Goal: Book appointment/travel/reservation

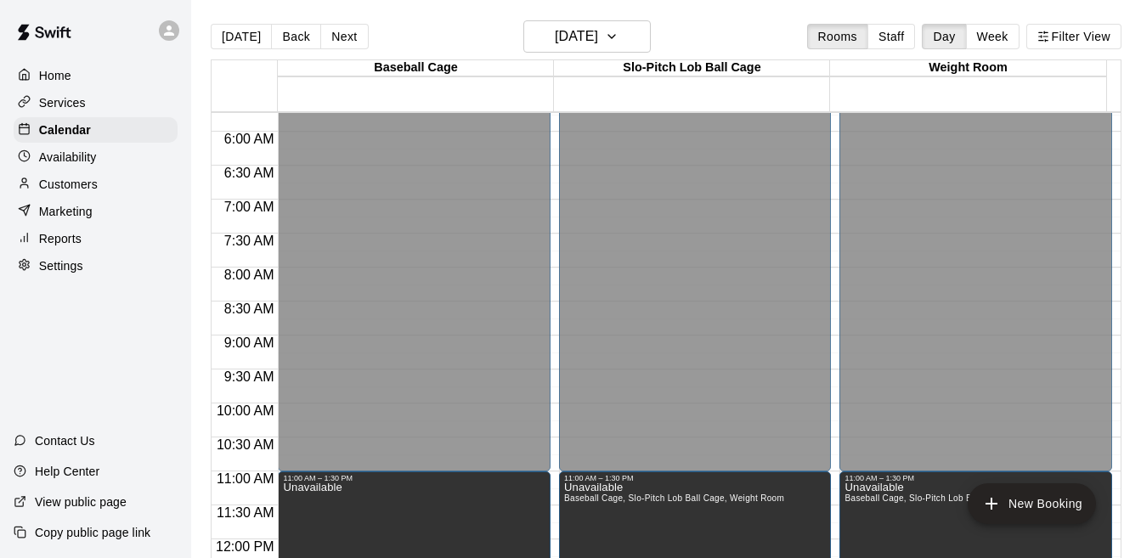
scroll to position [364, 0]
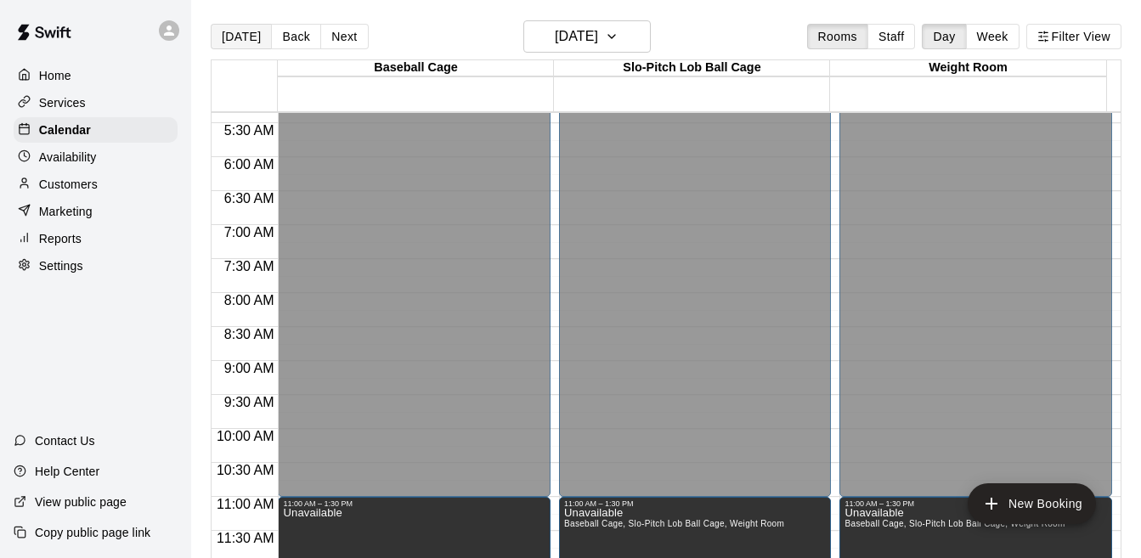
click at [229, 37] on button "[DATE]" at bounding box center [241, 36] width 61 height 25
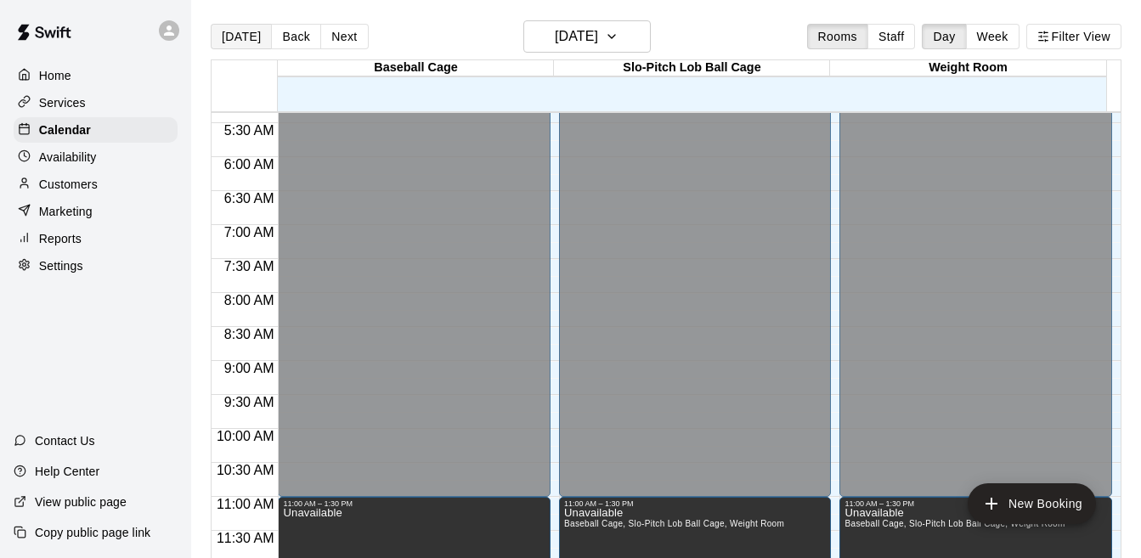
click at [229, 37] on button "[DATE]" at bounding box center [241, 36] width 61 height 25
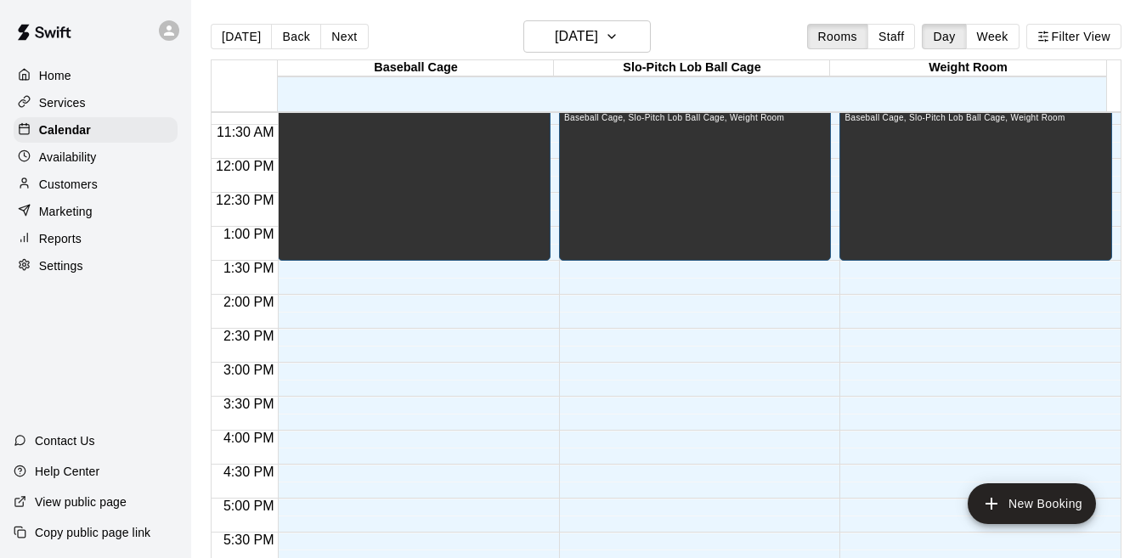
scroll to position [772, 0]
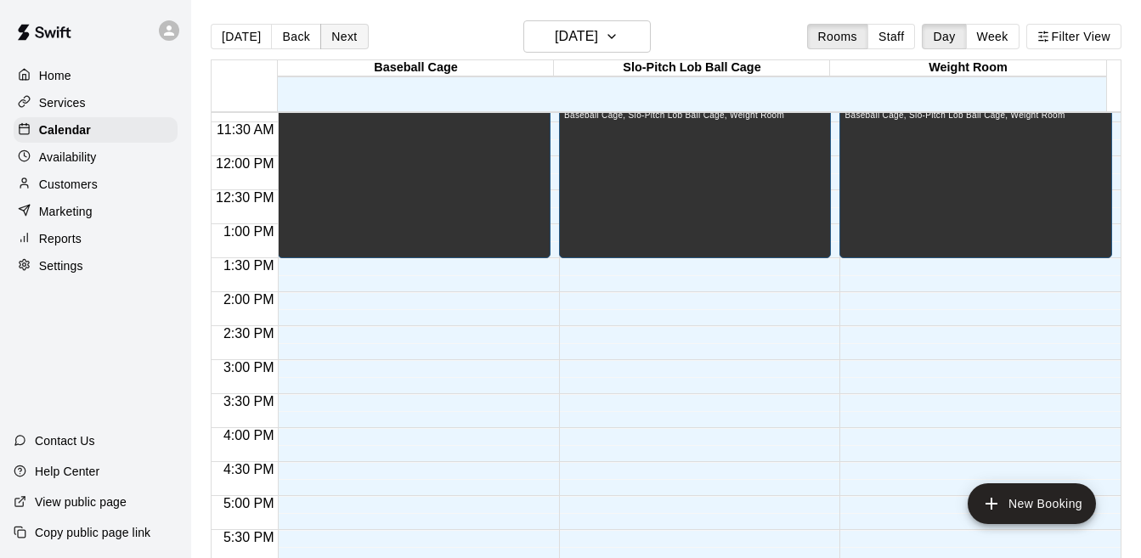
click at [326, 41] on button "Next" at bounding box center [344, 36] width 48 height 25
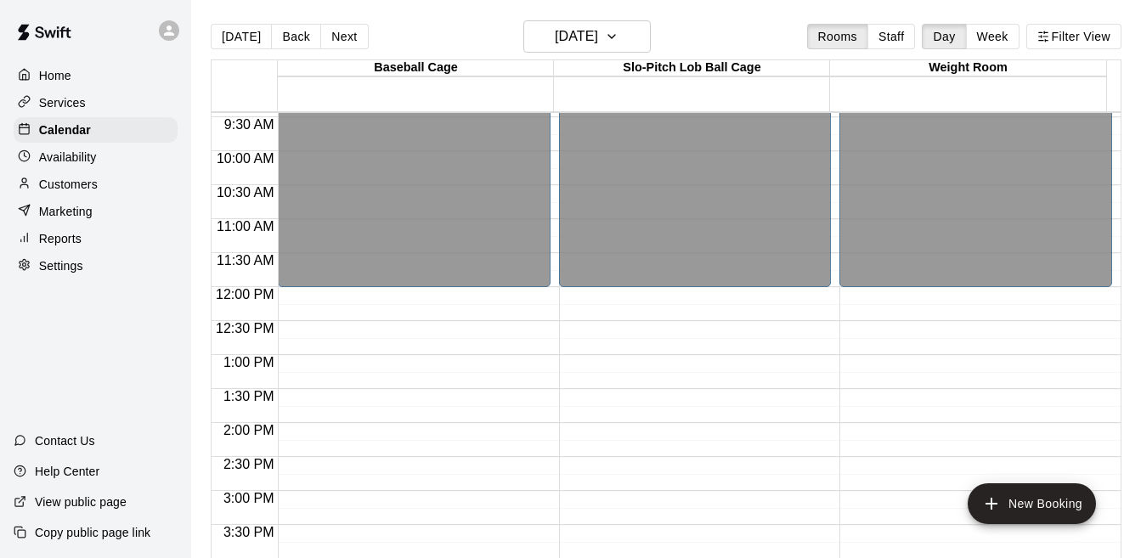
scroll to position [657, 0]
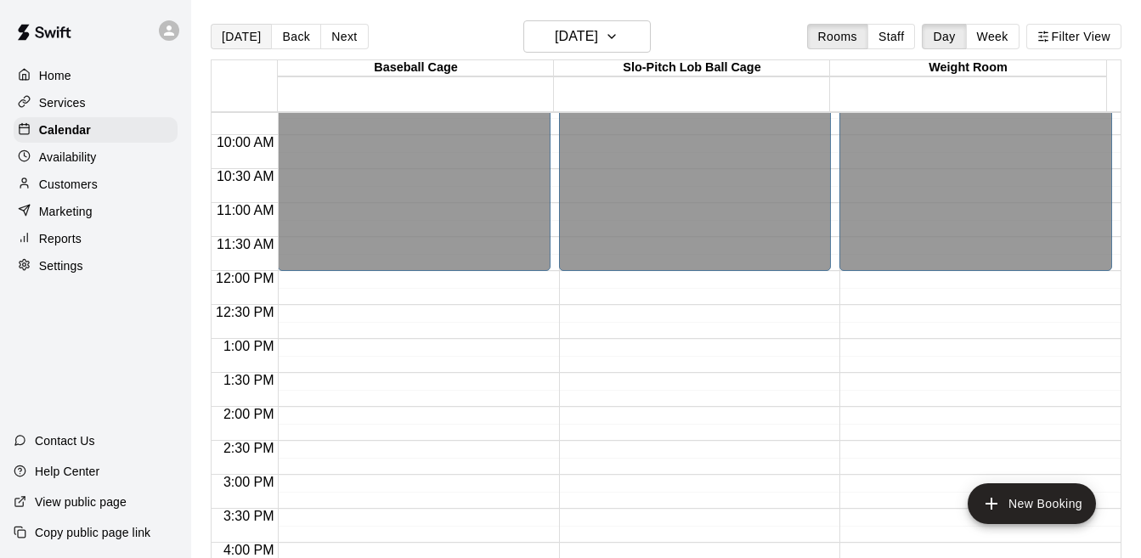
click at [224, 48] on button "[DATE]" at bounding box center [241, 36] width 61 height 25
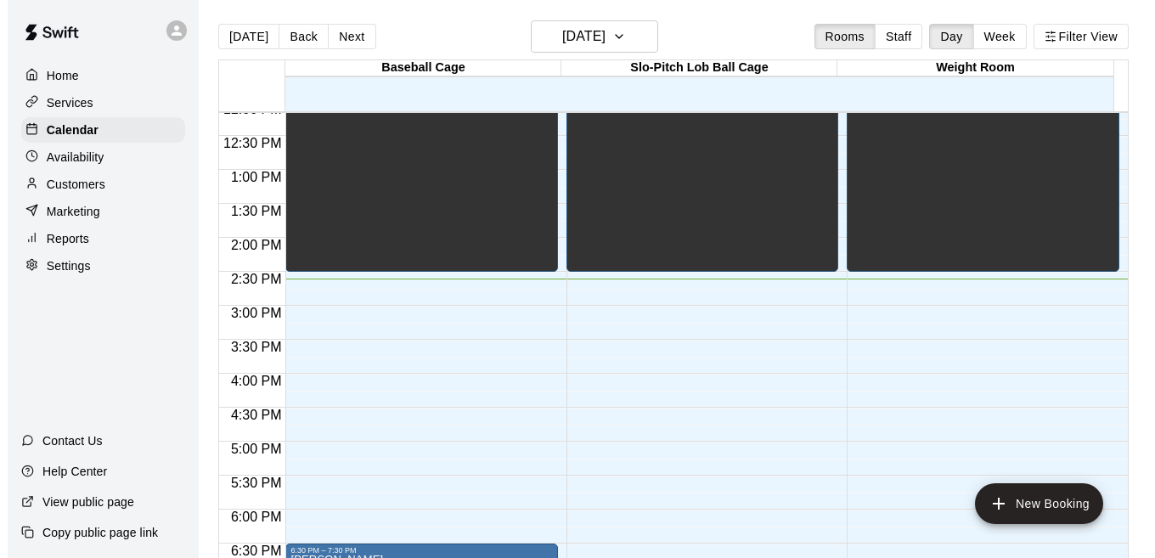
scroll to position [772, 0]
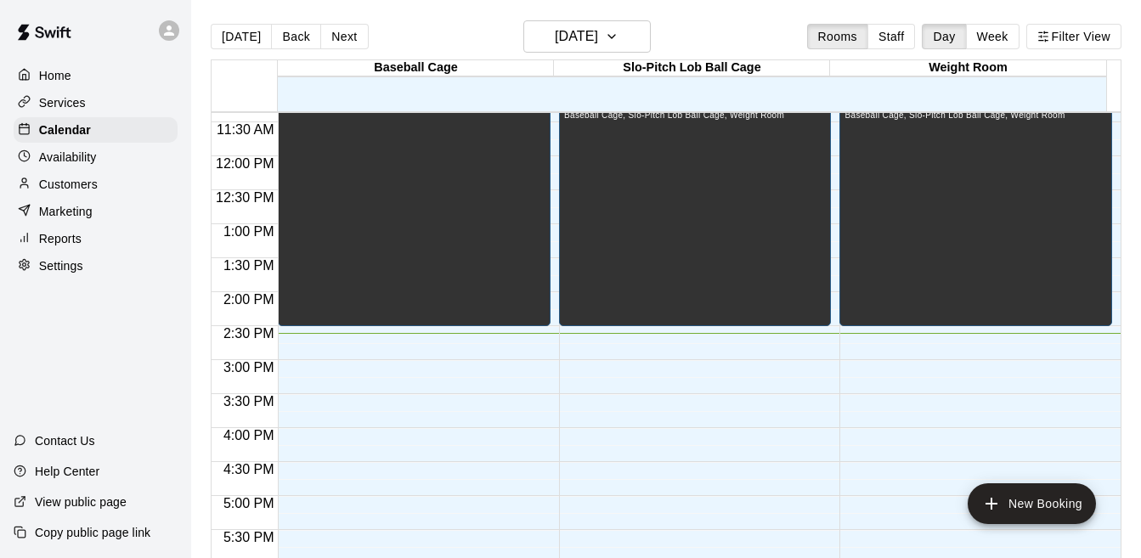
click at [821, 362] on div at bounding box center [700, 368] width 280 height 17
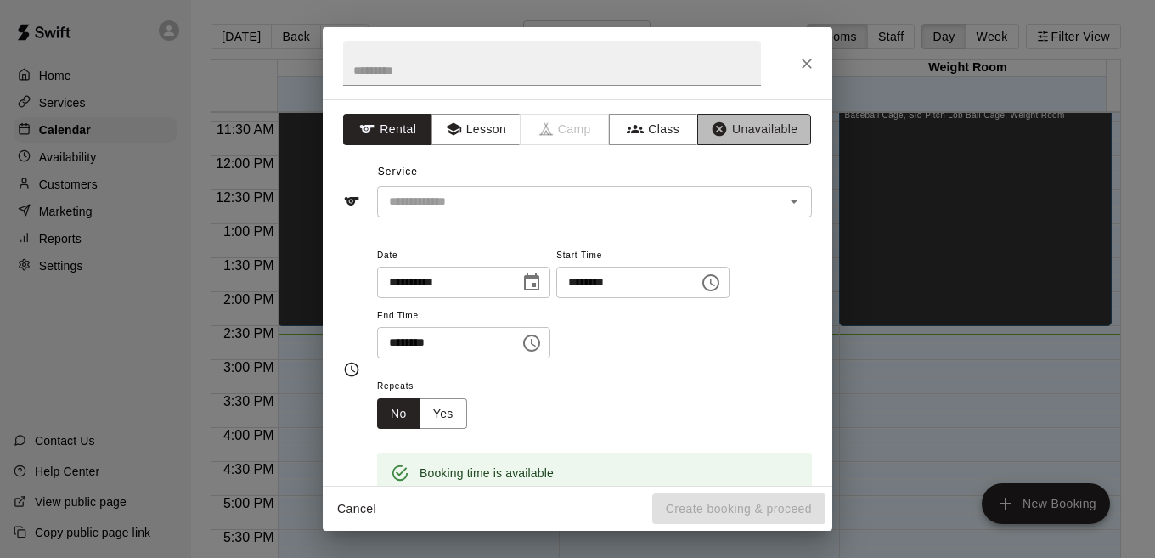
click at [738, 137] on button "Unavailable" at bounding box center [754, 129] width 114 height 31
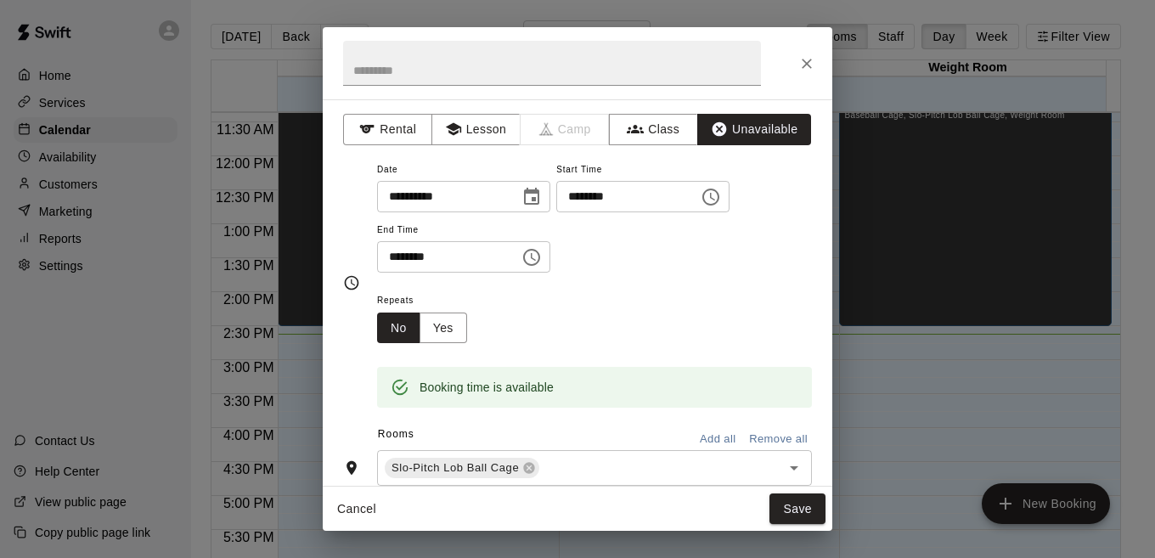
click at [542, 263] on icon "Choose time, selected time is 3:30 PM" at bounding box center [532, 257] width 20 height 20
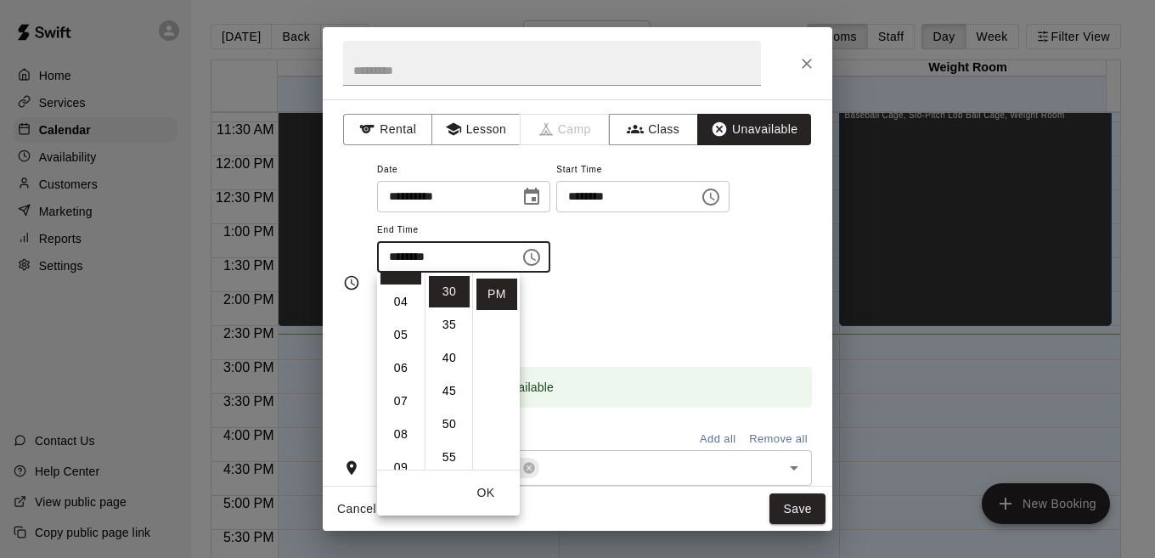
scroll to position [133, 0]
click at [402, 448] on li "09" at bounding box center [401, 456] width 41 height 31
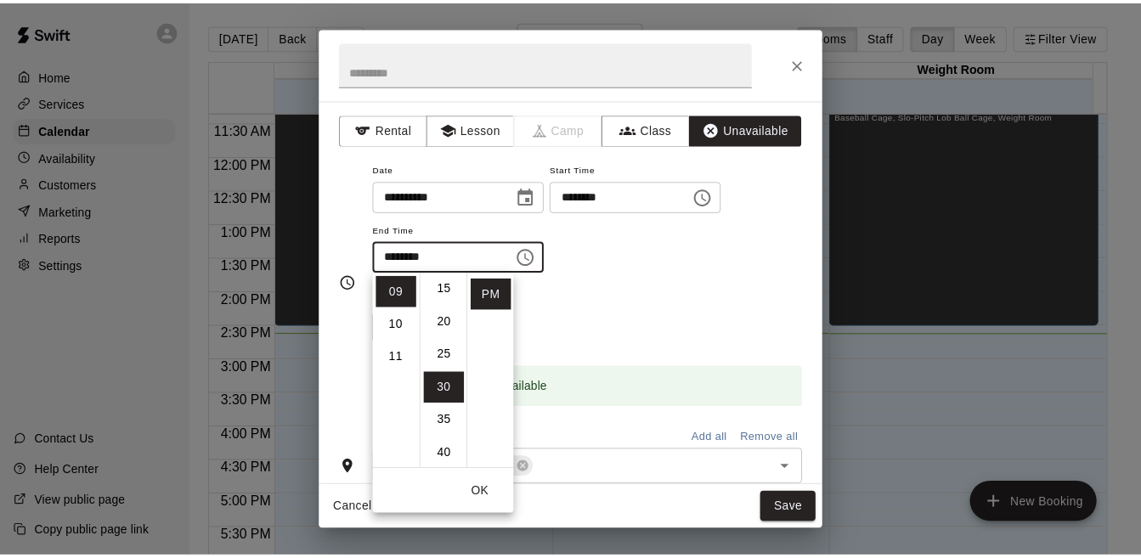
scroll to position [0, 0]
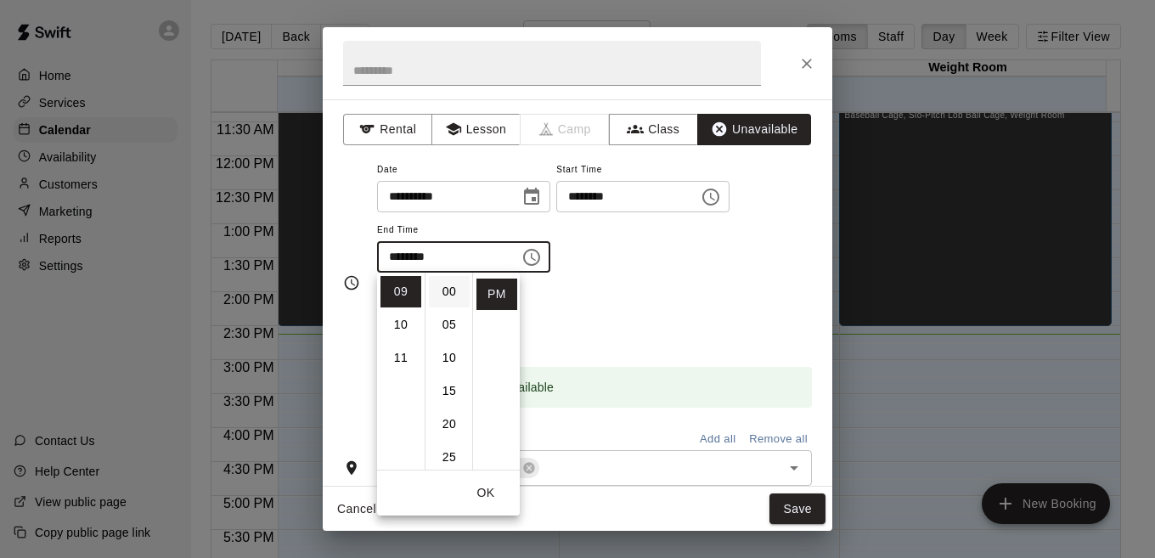
click at [445, 291] on li "00" at bounding box center [449, 291] width 41 height 31
type input "********"
click at [618, 302] on div "Repeats No Yes" at bounding box center [594, 317] width 435 height 54
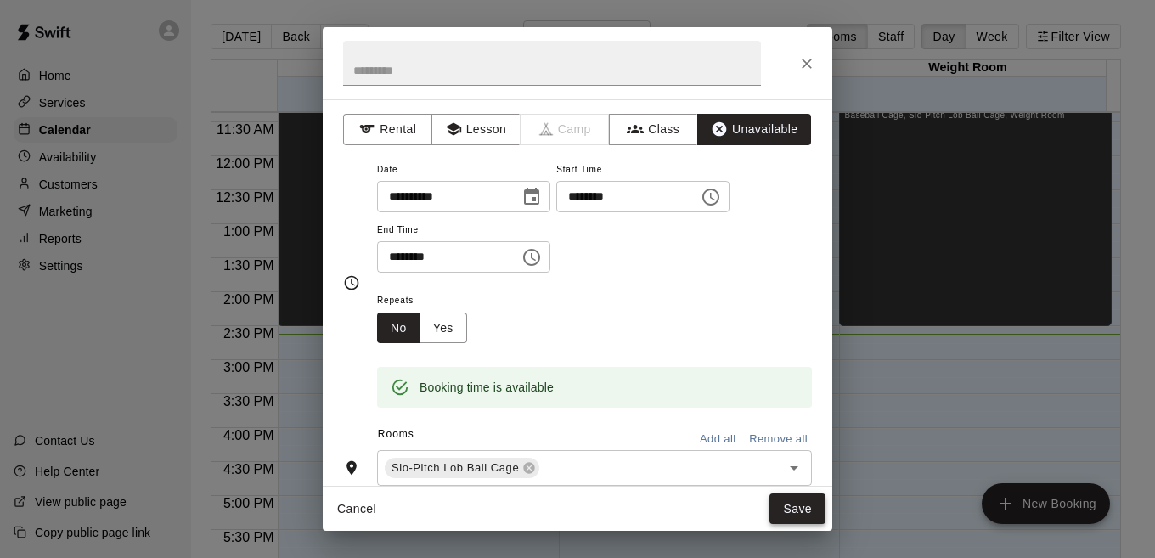
click at [797, 508] on button "Save" at bounding box center [798, 509] width 56 height 31
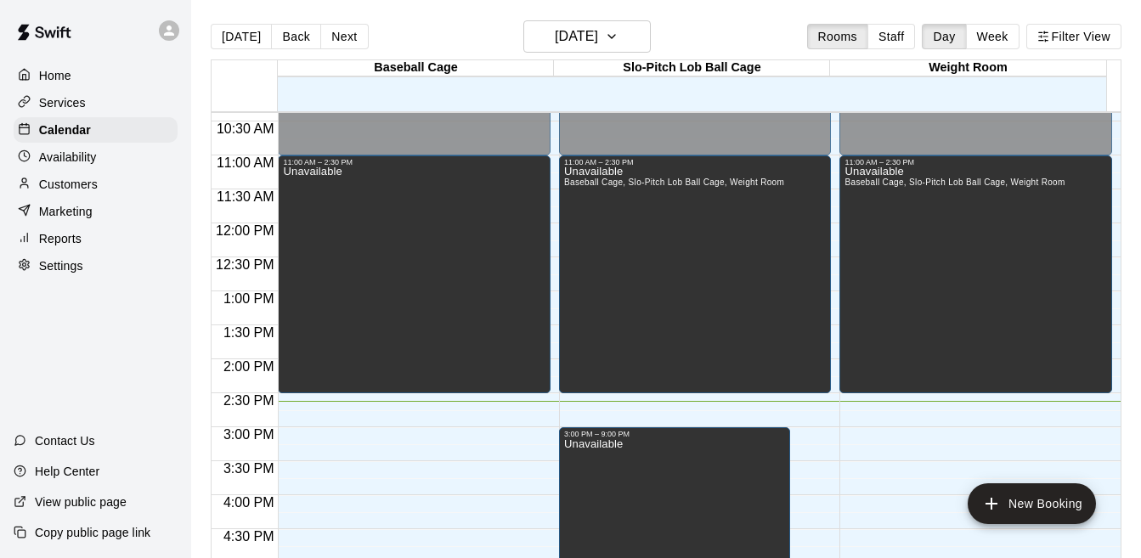
scroll to position [670, 0]
